Goal: Find contact information: Find contact information

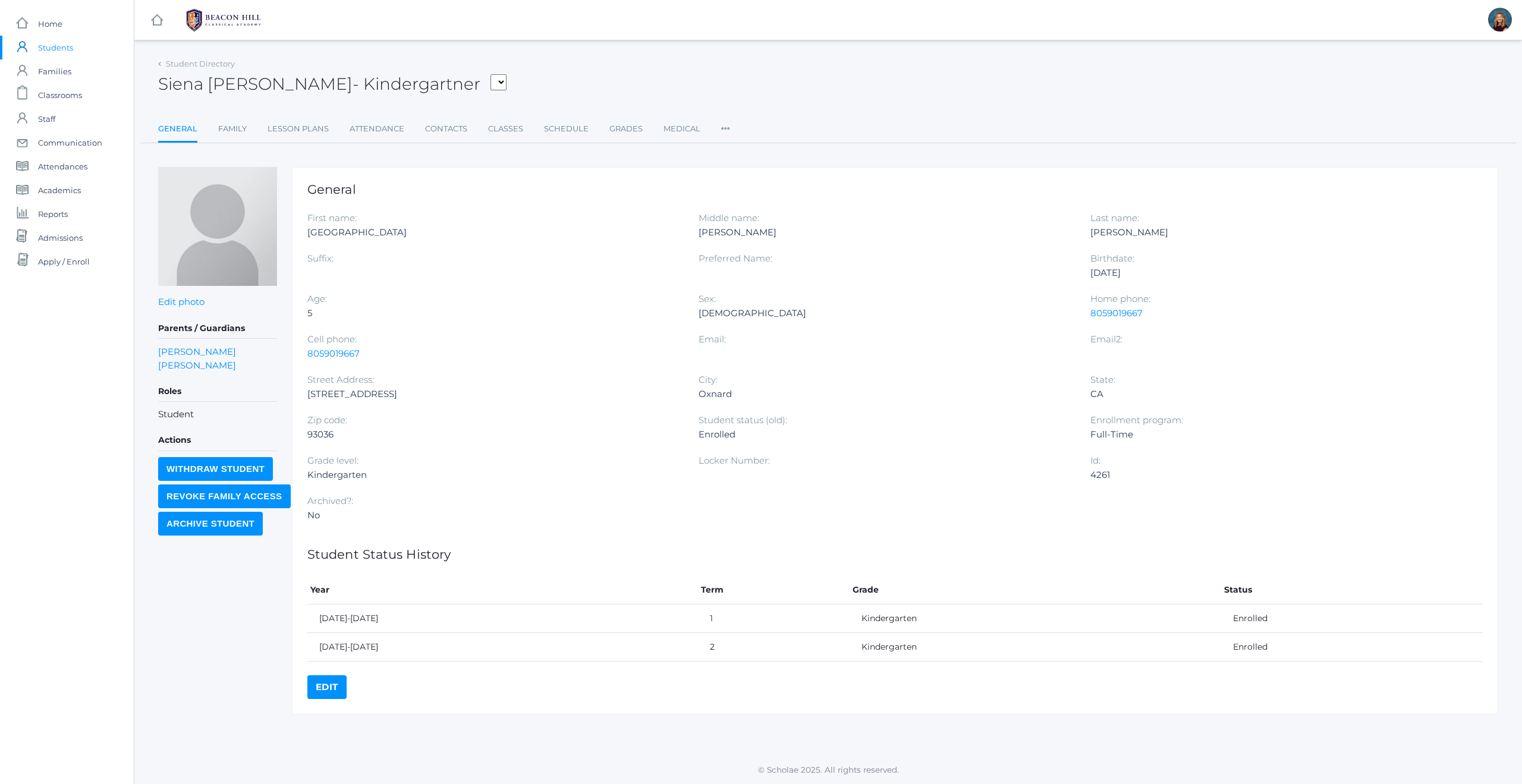
click at [59, 46] on span "Students" at bounding box center [56, 48] width 35 height 24
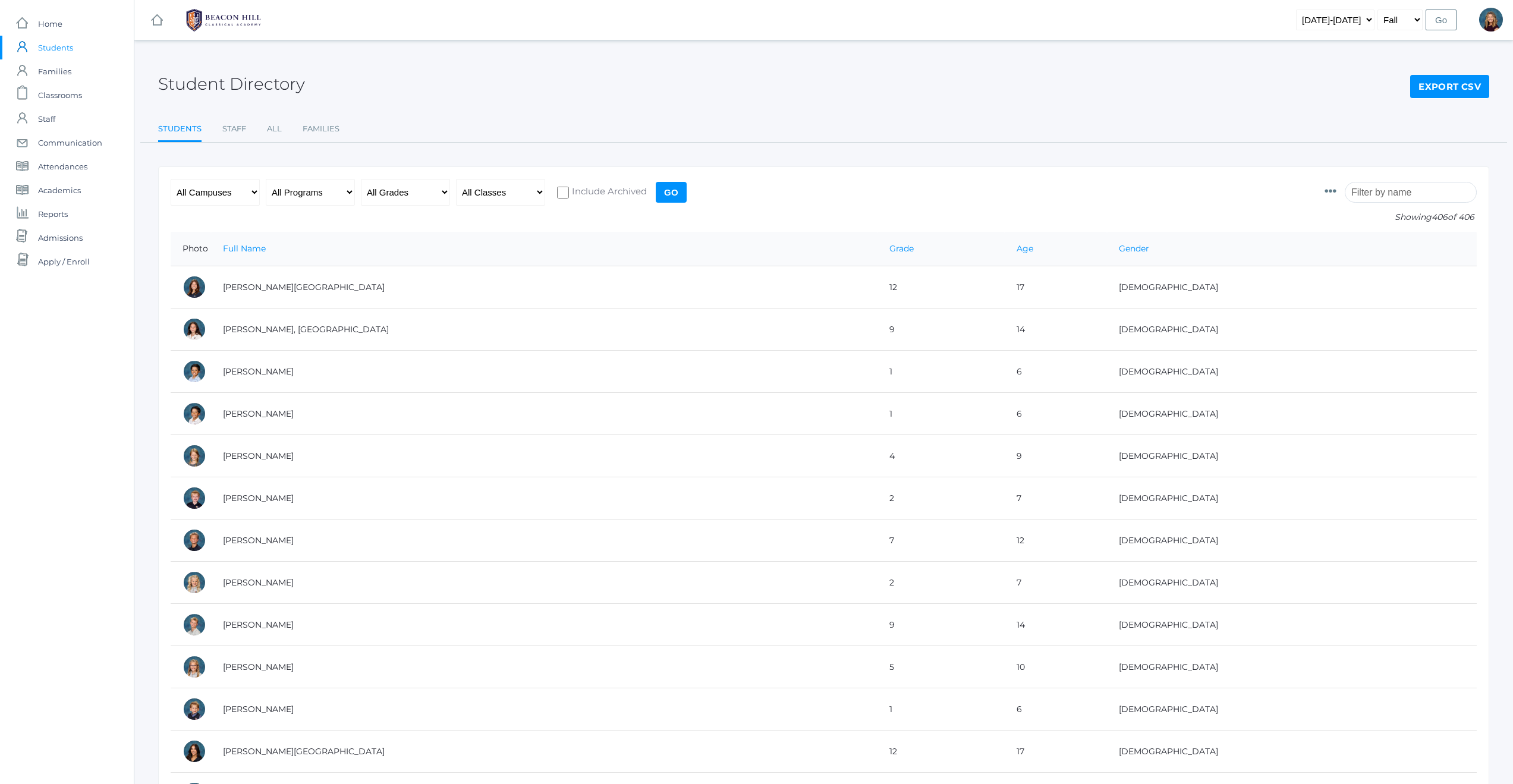
click at [1408, 196] on input "search" at bounding box center [1411, 192] width 132 height 21
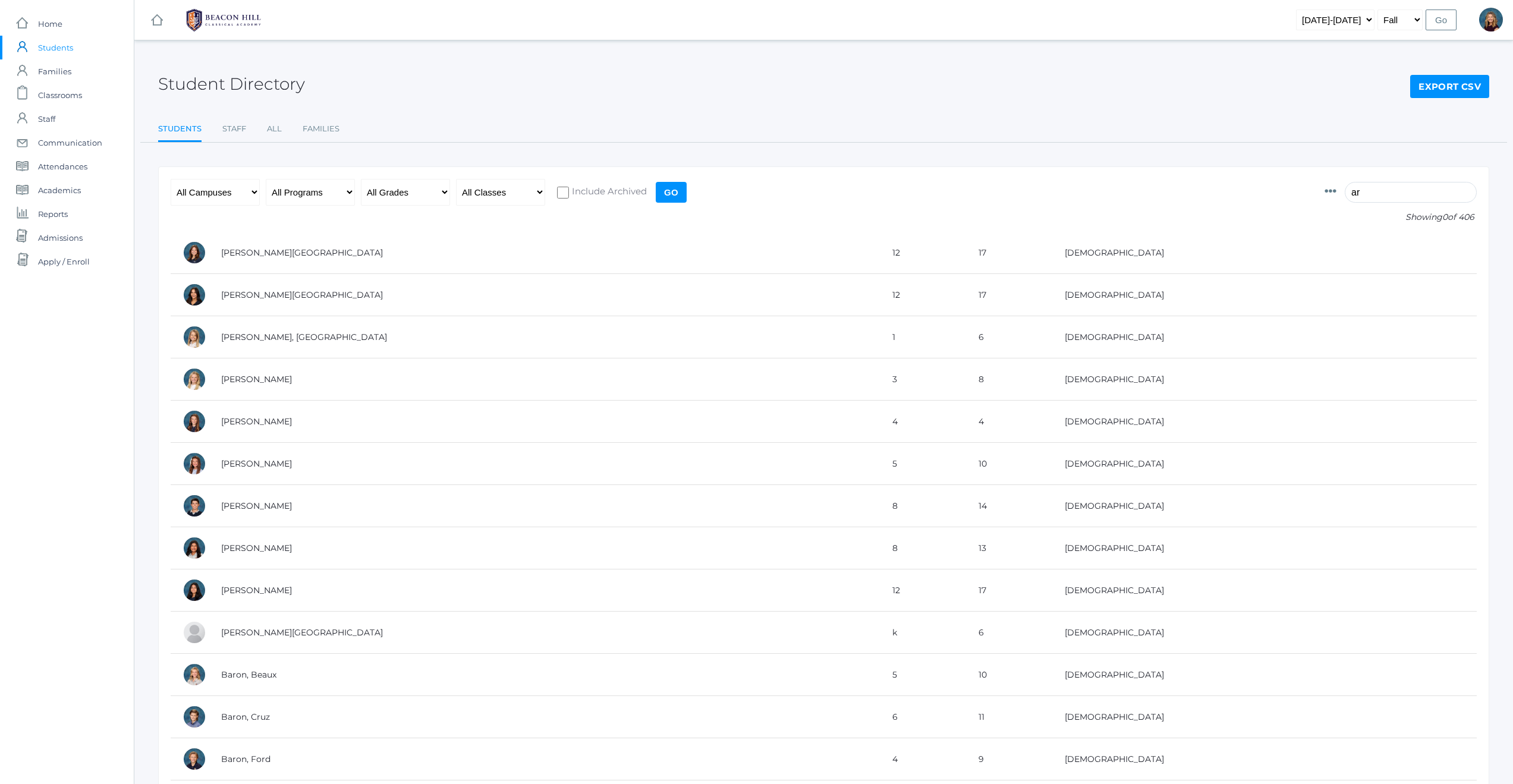
type input "a"
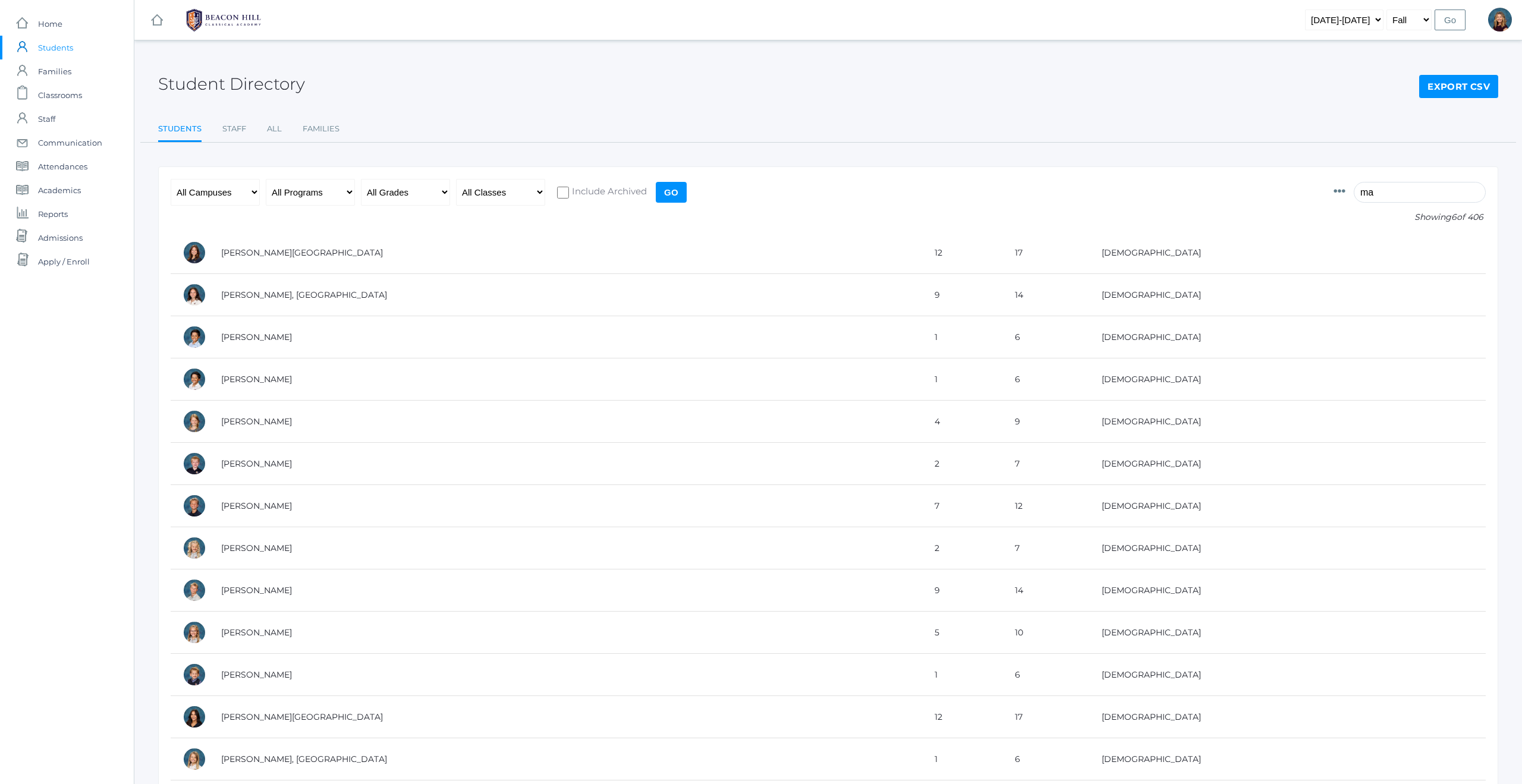
type input "m"
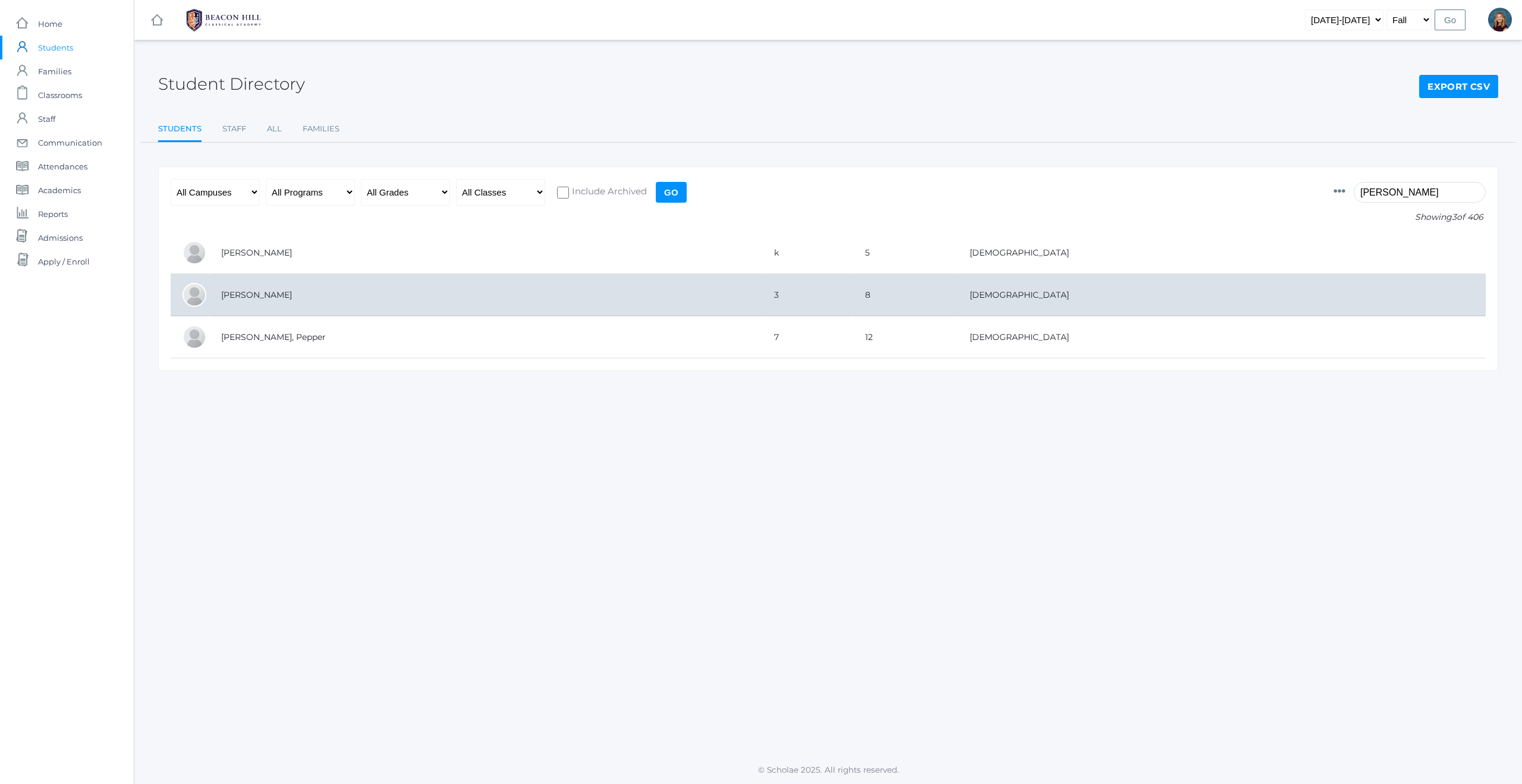
type input "[PERSON_NAME]"
click at [253, 298] on td "[PERSON_NAME]" at bounding box center [486, 295] width 553 height 42
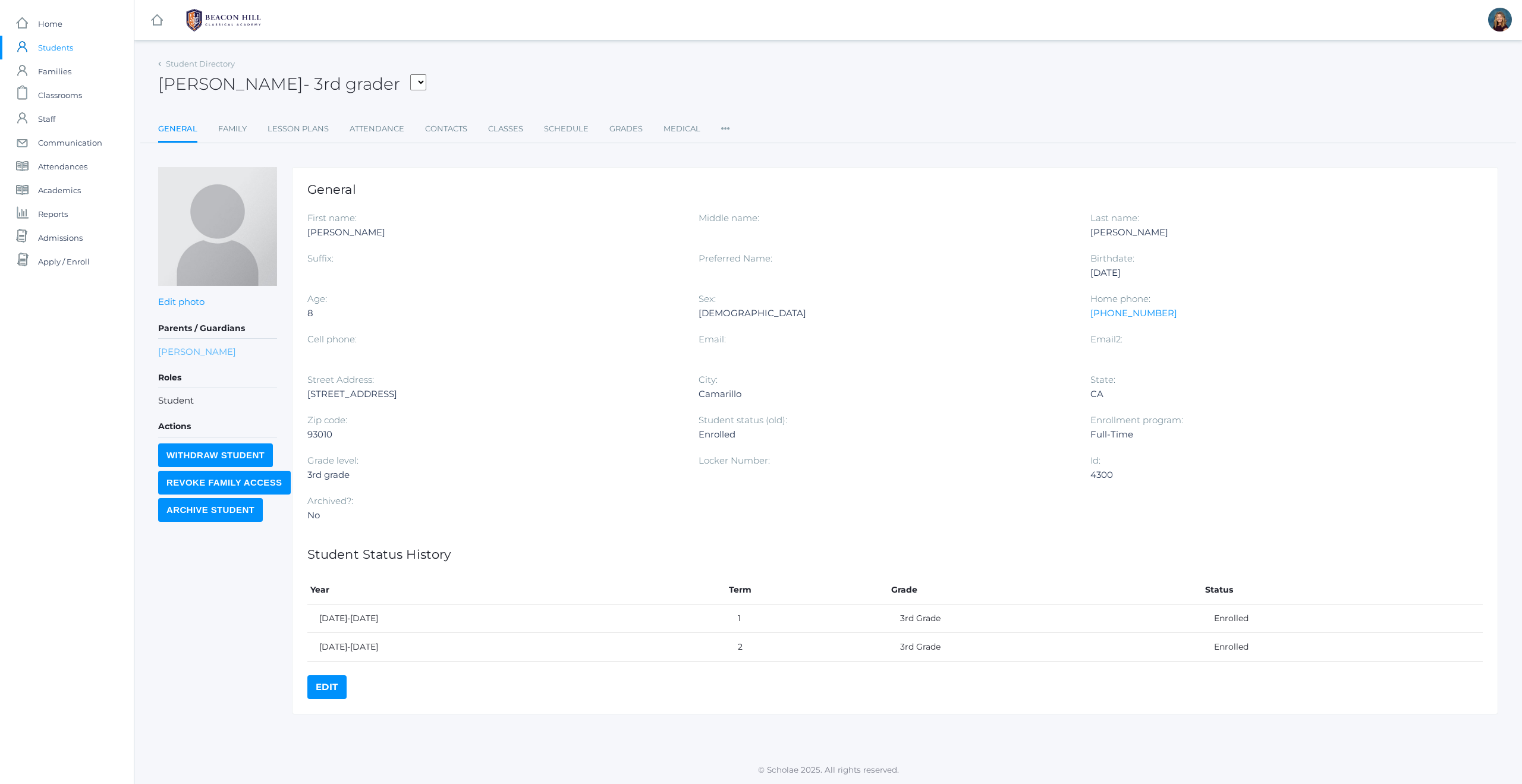
click at [183, 352] on link "[PERSON_NAME]" at bounding box center [197, 351] width 78 height 14
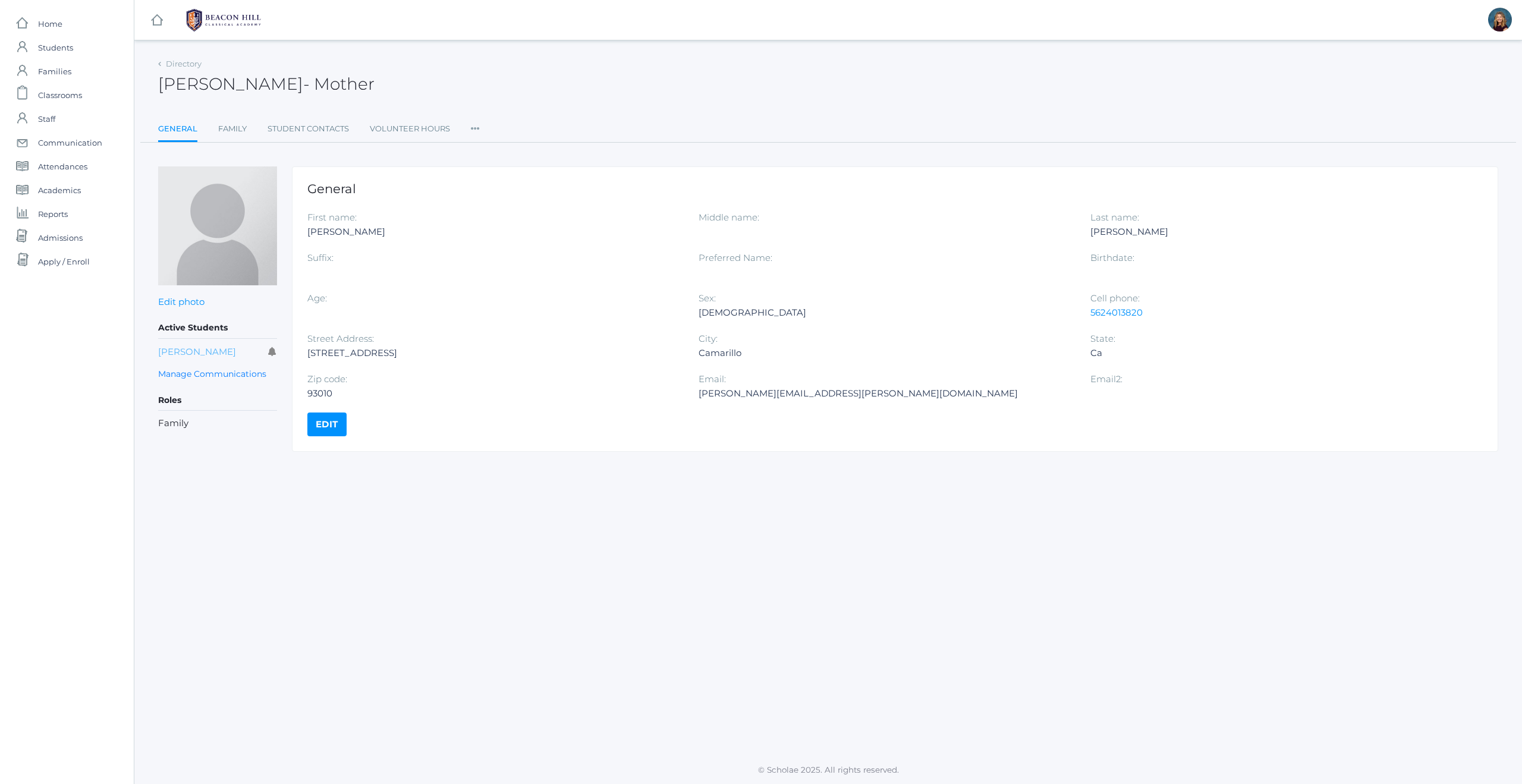
click at [190, 351] on link "[PERSON_NAME]" at bounding box center [197, 351] width 78 height 11
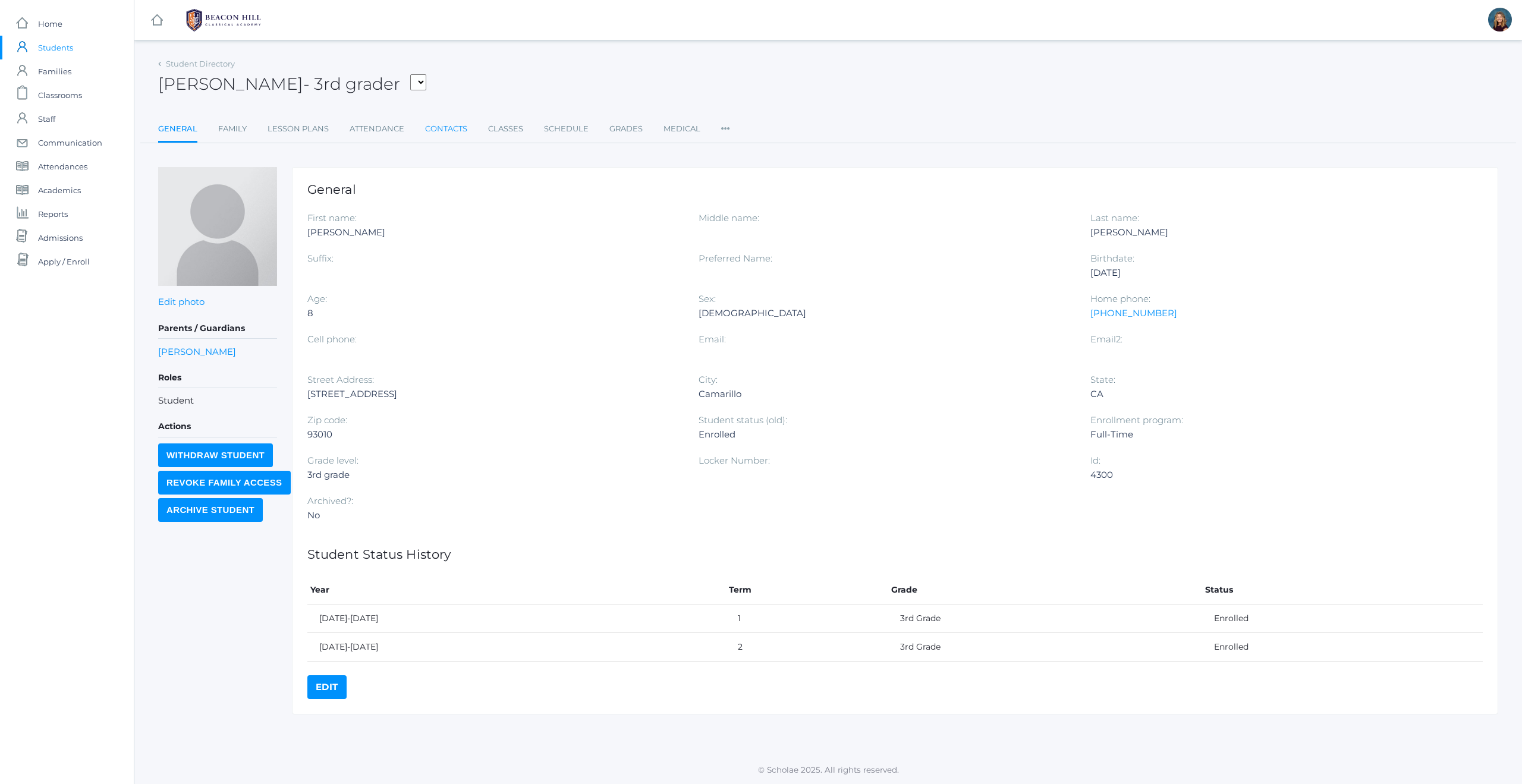
click at [455, 127] on link "Contacts" at bounding box center [445, 129] width 42 height 24
